Goal: Navigation & Orientation: Find specific page/section

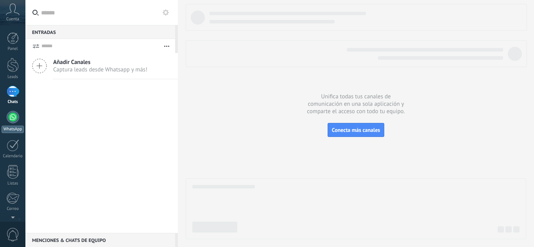
drag, startPoint x: 0, startPoint y: 0, endPoint x: 14, endPoint y: 121, distance: 121.6
click at [14, 121] on div at bounding box center [13, 117] width 13 height 13
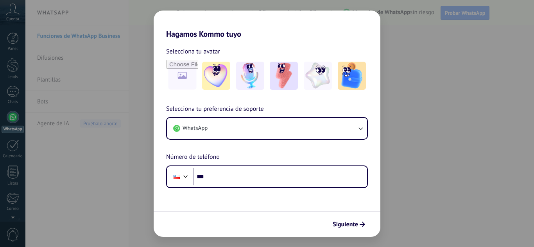
click at [435, 45] on div "Hagamos Kommo tuyo Selecciona tu avatar Selecciona tu preferencia de soporte Wh…" at bounding box center [267, 123] width 534 height 247
click at [439, 98] on div "Hagamos Kommo tuyo Selecciona tu avatar Selecciona tu preferencia de soporte Wh…" at bounding box center [267, 123] width 534 height 247
